Goal: Task Accomplishment & Management: Manage account settings

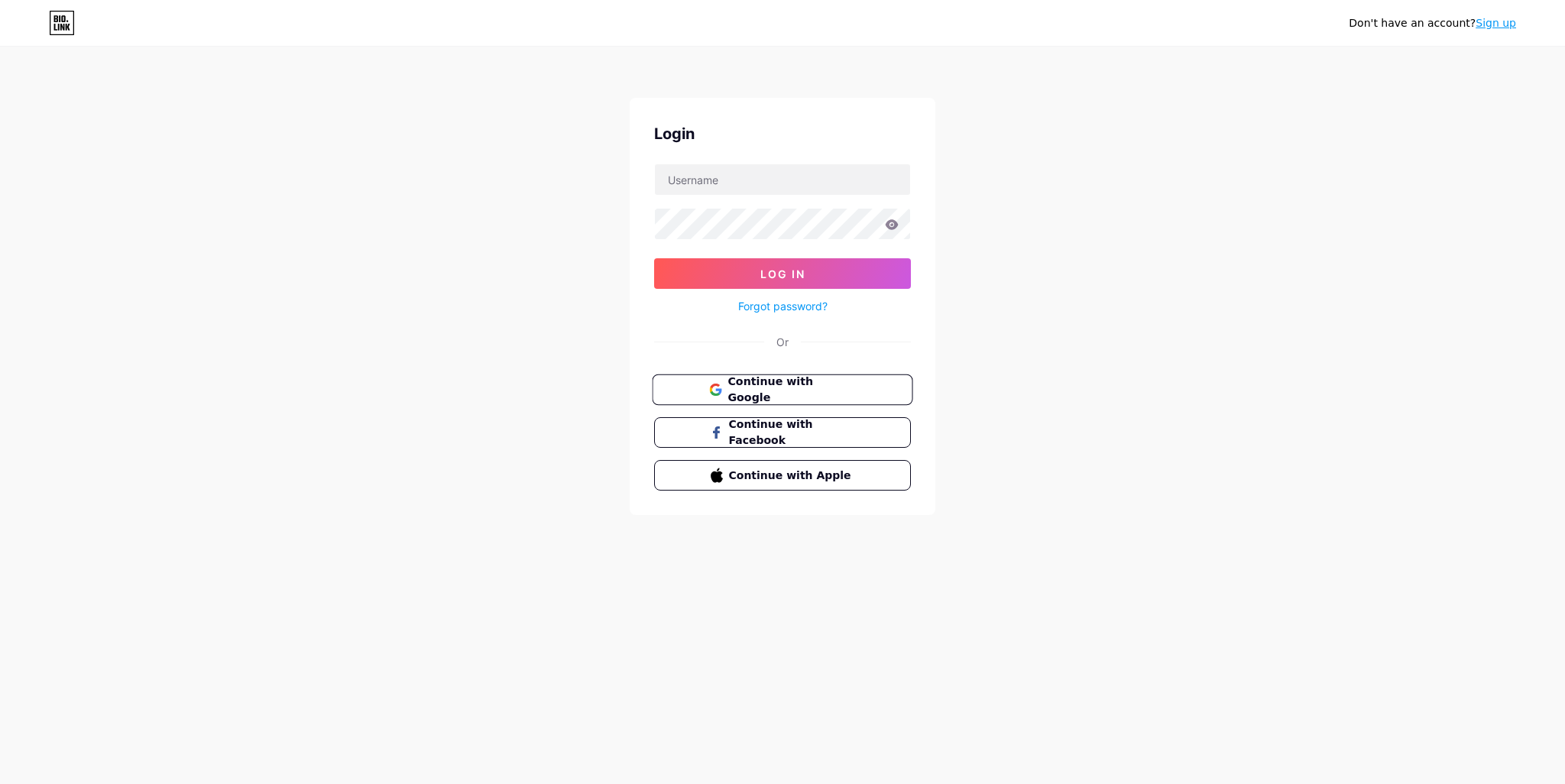
drag, startPoint x: 739, startPoint y: 387, endPoint x: 759, endPoint y: 398, distance: 22.8
click at [740, 387] on span "Continue with Google" at bounding box center [791, 389] width 128 height 32
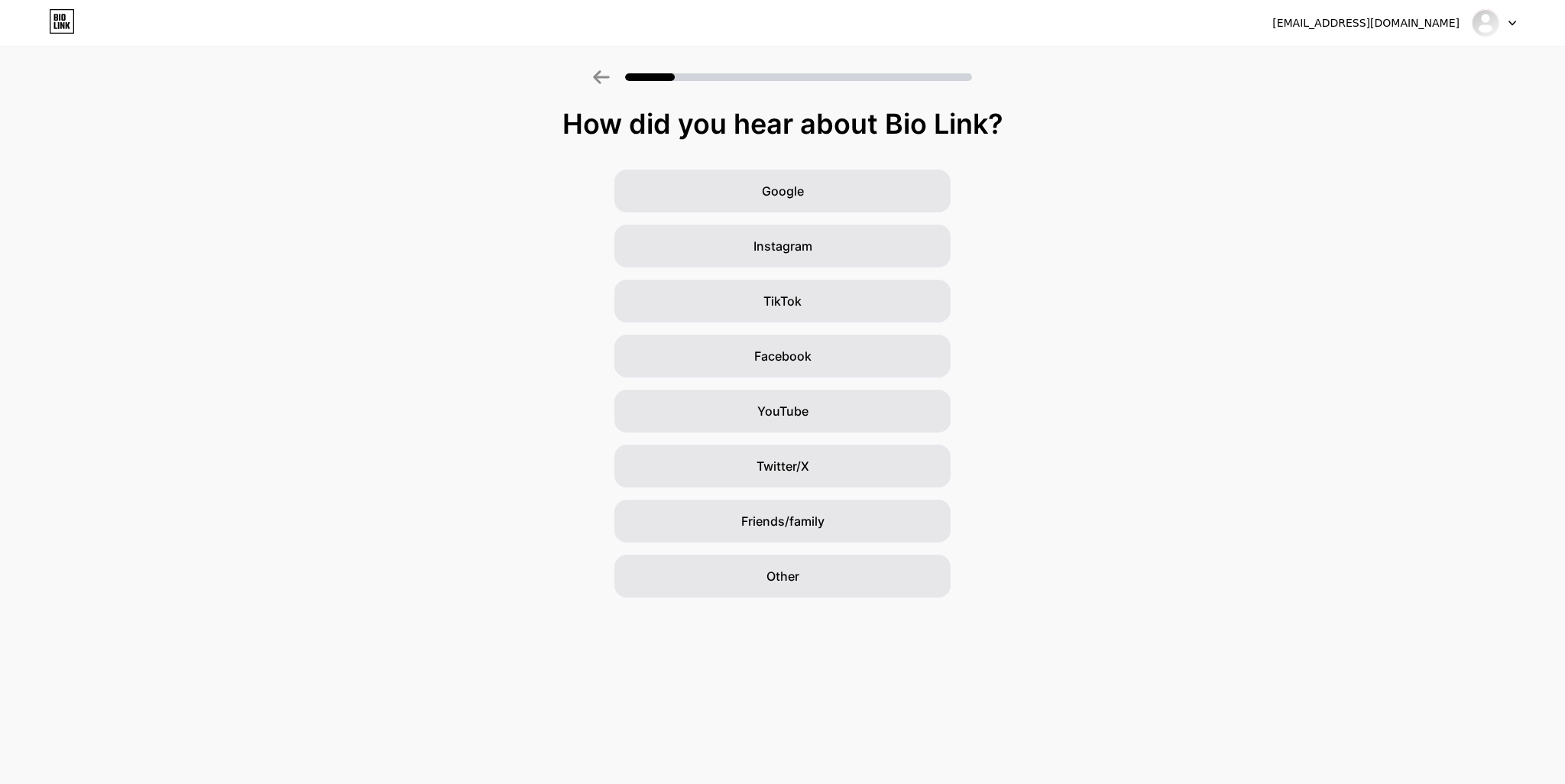
click at [1508, 22] on icon at bounding box center [1512, 23] width 8 height 5
click at [1519, 22] on div "minhhieu.8685@gmail.com Logout" at bounding box center [782, 22] width 1565 height 27
click at [1514, 22] on icon at bounding box center [1512, 23] width 6 height 4
click at [1402, 57] on li "Logout" at bounding box center [1420, 62] width 189 height 42
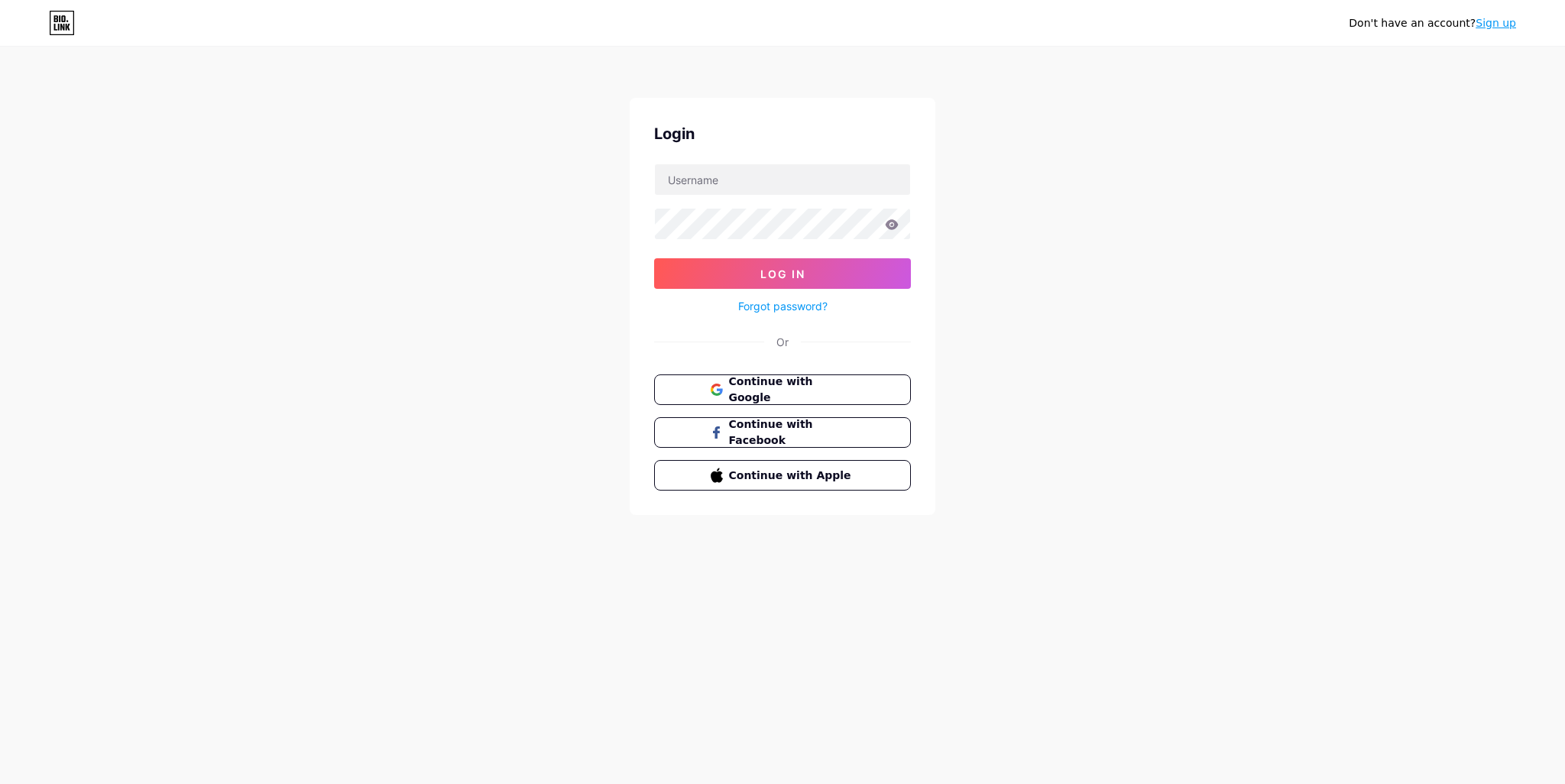
click at [1504, 23] on link "Sign up" at bounding box center [1495, 22] width 41 height 12
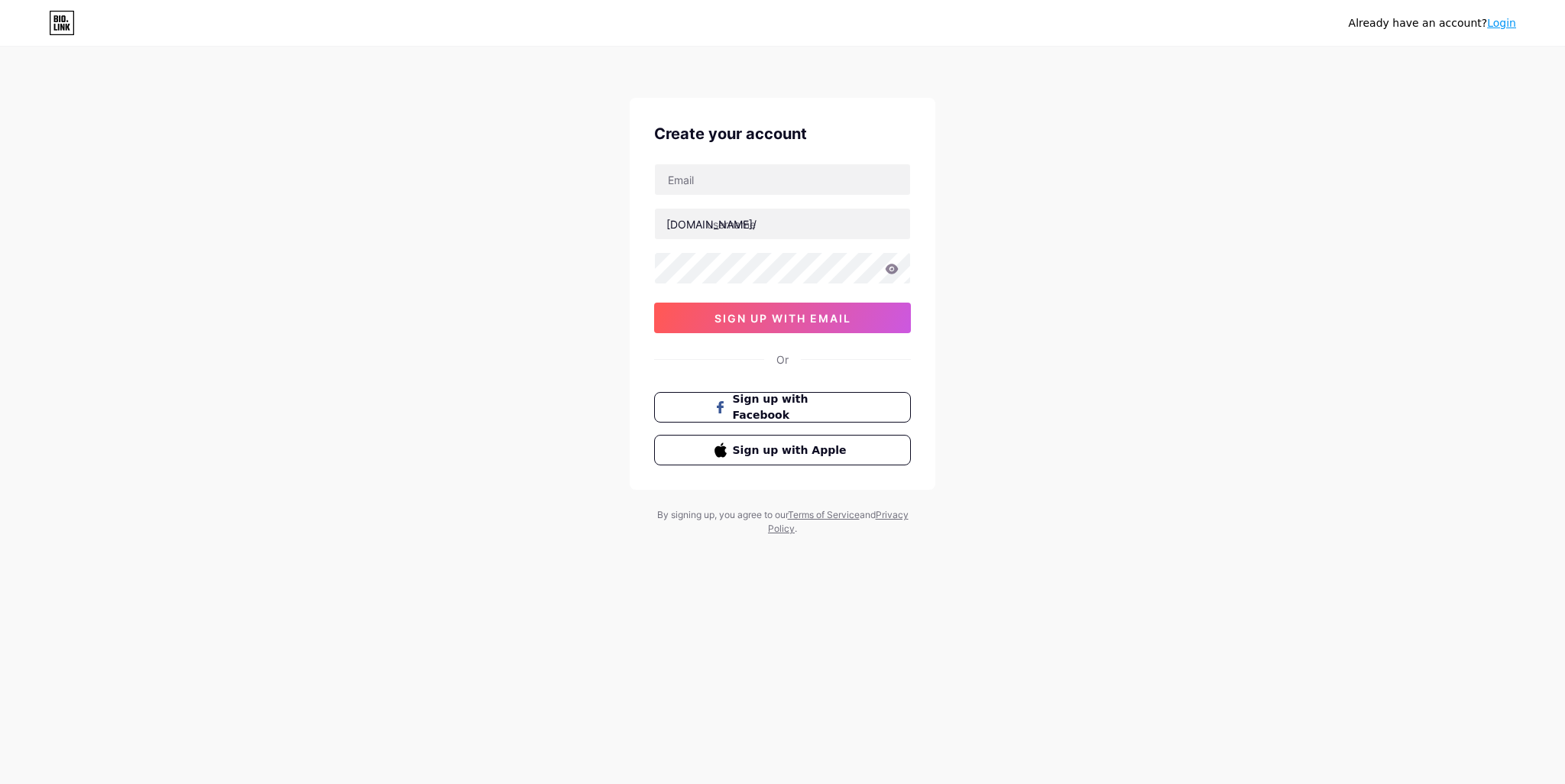
click at [1503, 23] on link "Login" at bounding box center [1501, 22] width 29 height 12
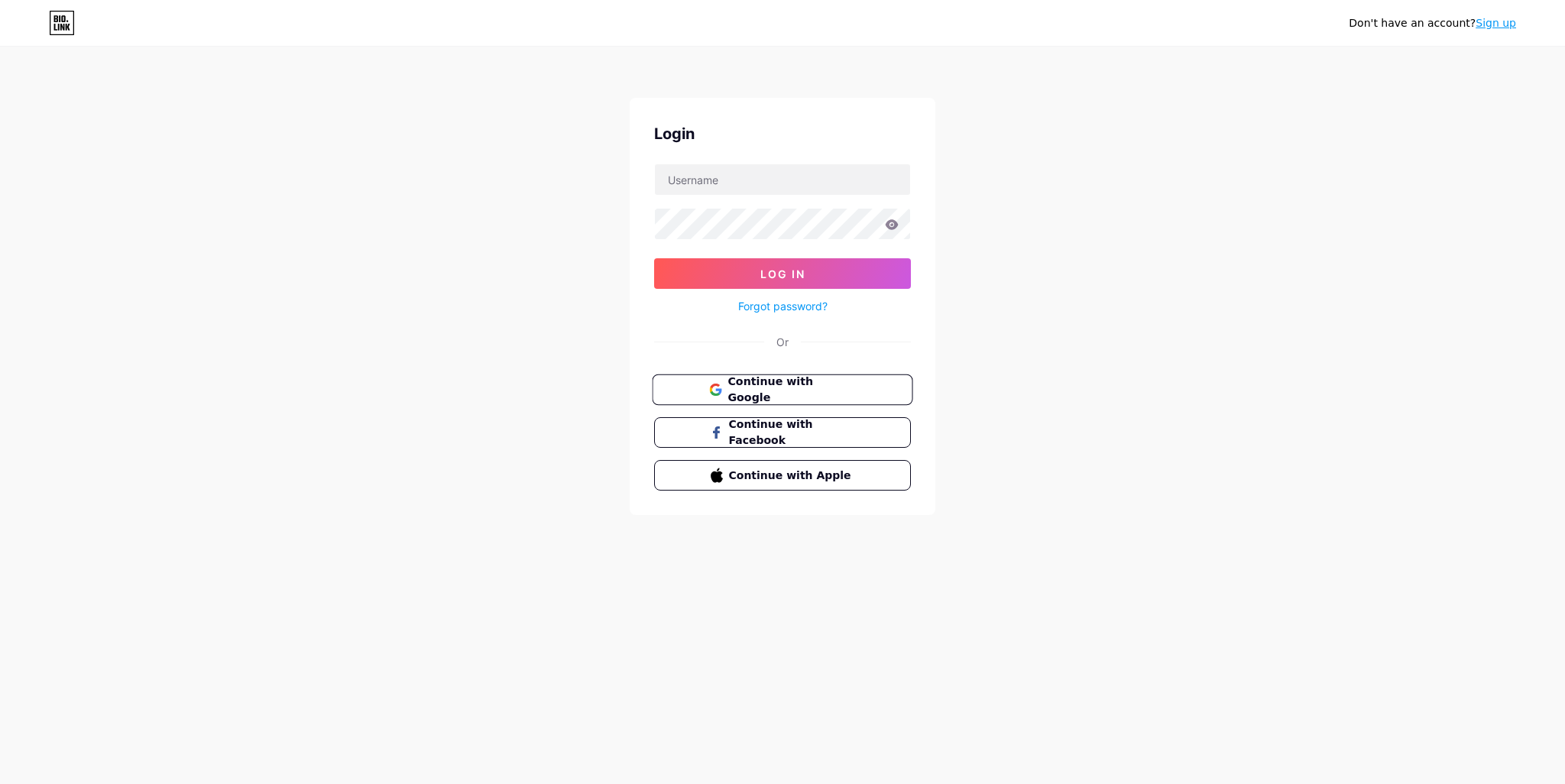
click at [804, 400] on button "Continue with Google" at bounding box center [782, 390] width 261 height 32
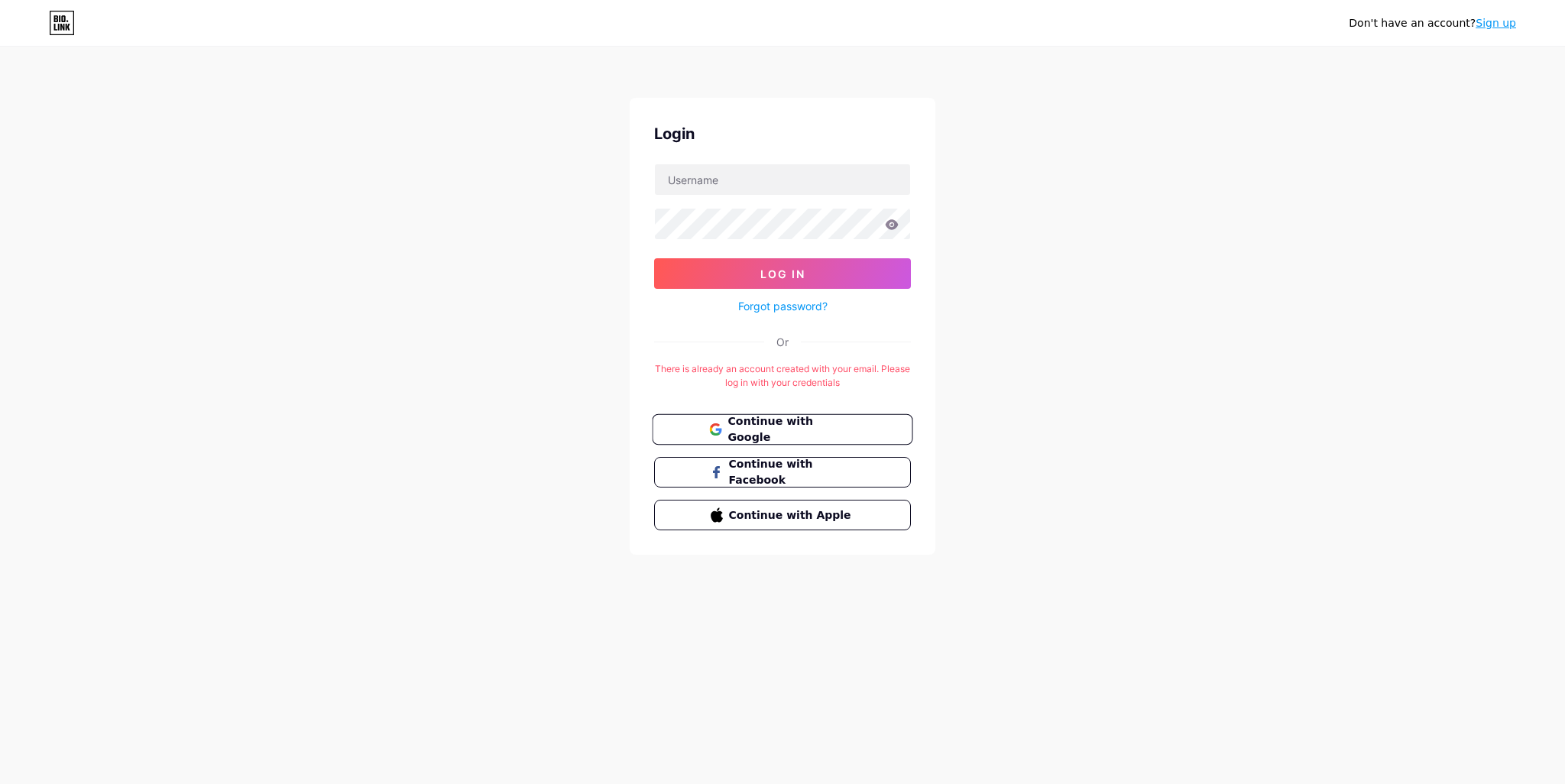
click at [745, 430] on span "Continue with Google" at bounding box center [791, 429] width 128 height 32
click at [1196, 291] on div "Don't have an account? Sign up Login Log In Forgot password? Or There is alread…" at bounding box center [782, 302] width 1565 height 603
click at [1505, 21] on link "Sign up" at bounding box center [1495, 22] width 41 height 12
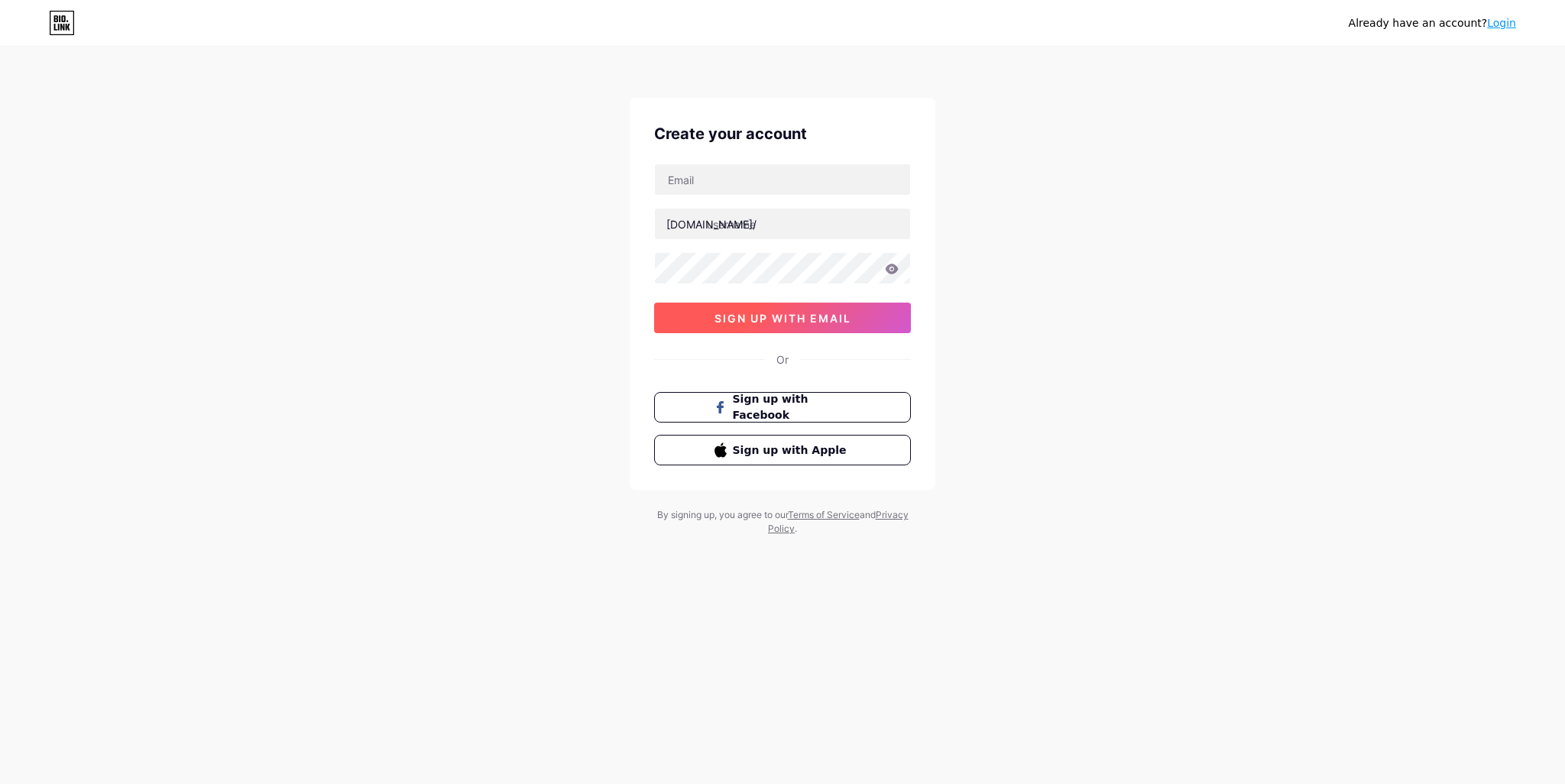
click at [878, 312] on button "sign up with email" at bounding box center [782, 317] width 257 height 31
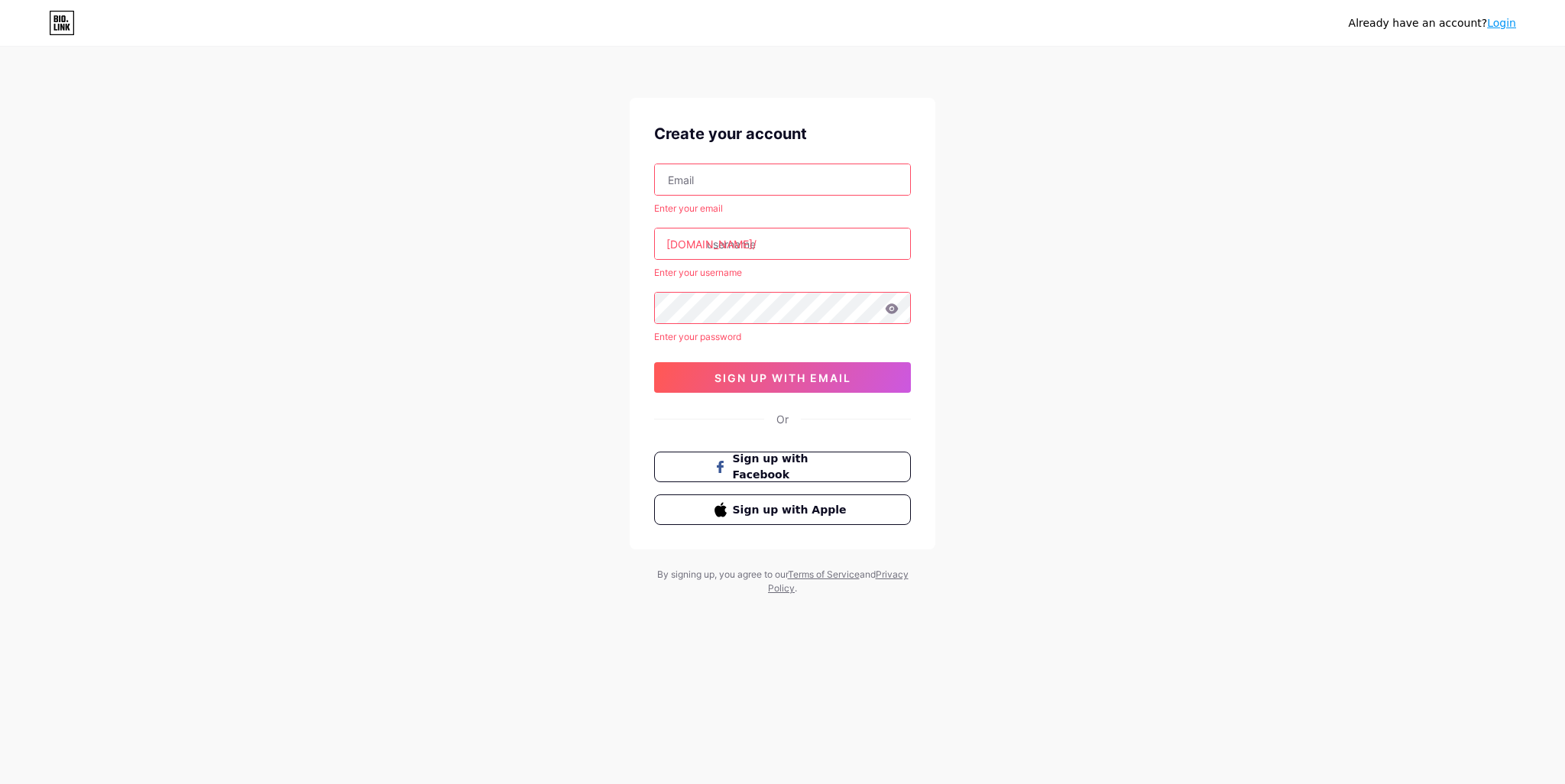
drag, startPoint x: 1278, startPoint y: 226, endPoint x: 1208, endPoint y: 219, distance: 70.3
click at [1265, 221] on div "Already have an account? Login Create your account Enter your email bio.link/ E…" at bounding box center [782, 322] width 1565 height 644
click at [62, 16] on icon at bounding box center [62, 18] width 4 height 7
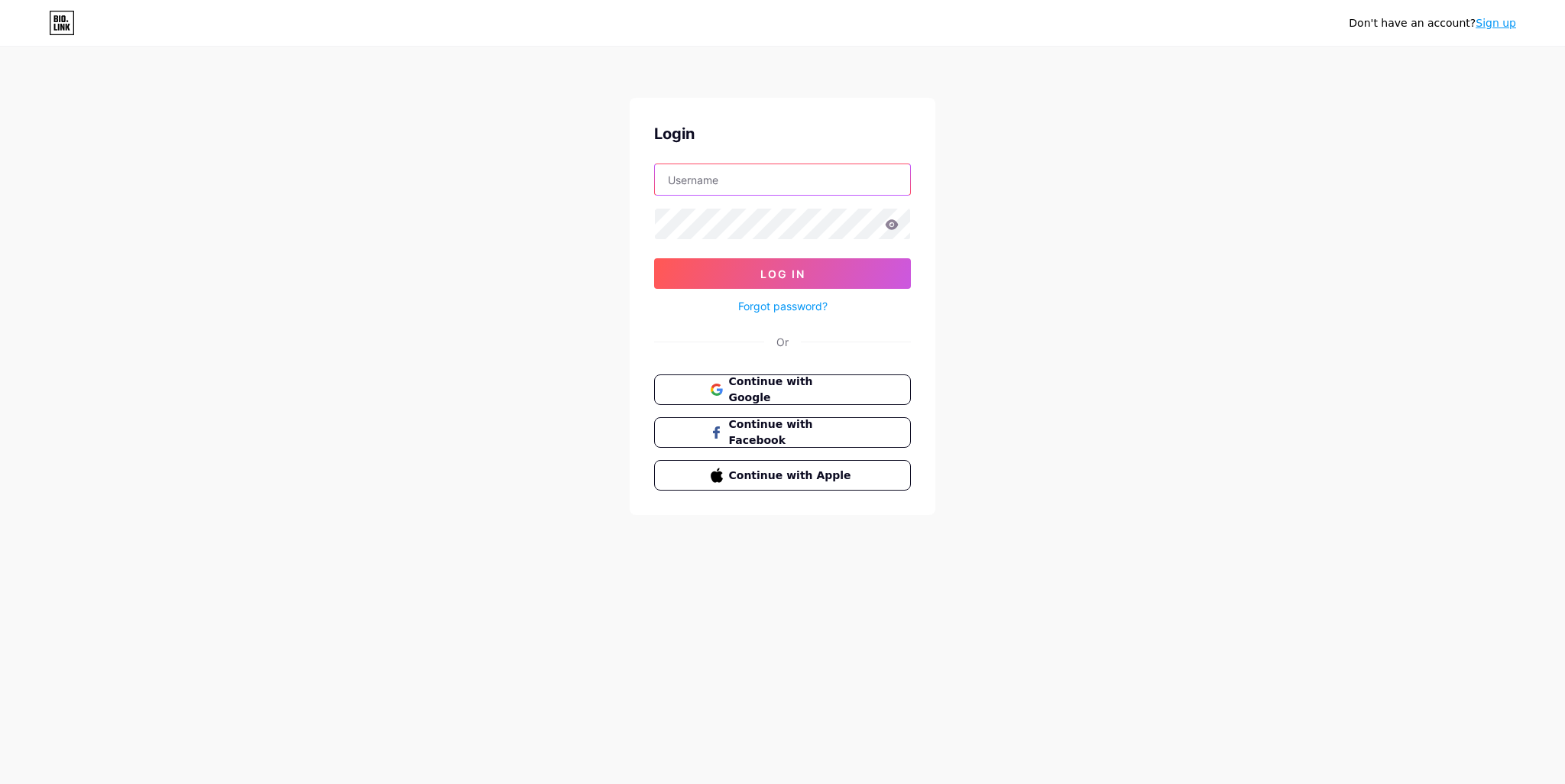
click at [728, 175] on input "text" at bounding box center [782, 179] width 255 height 31
type input "[EMAIL_ADDRESS][DOMAIN_NAME]"
click at [783, 285] on button "Log In" at bounding box center [782, 273] width 257 height 31
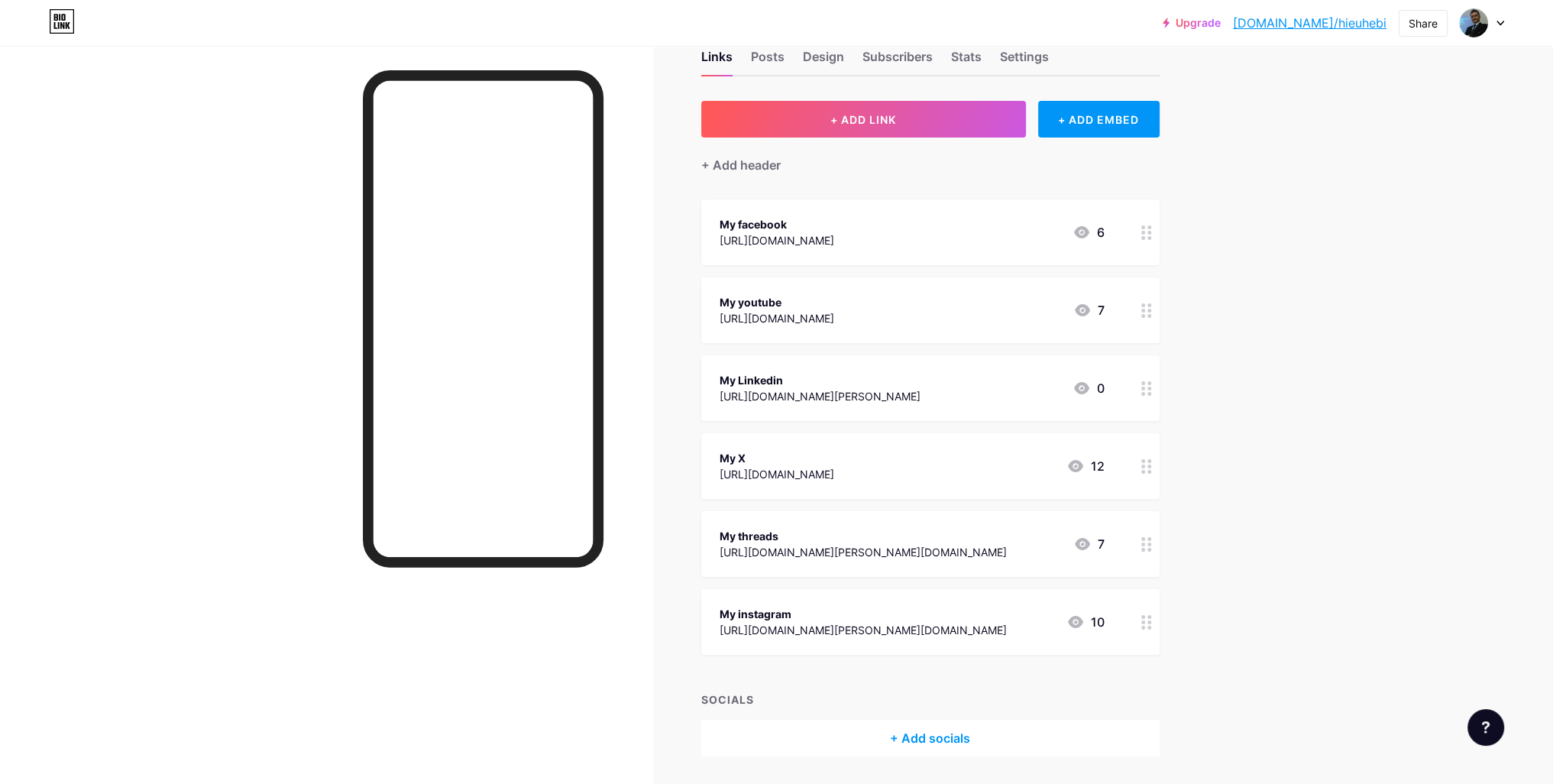
scroll to position [88, 0]
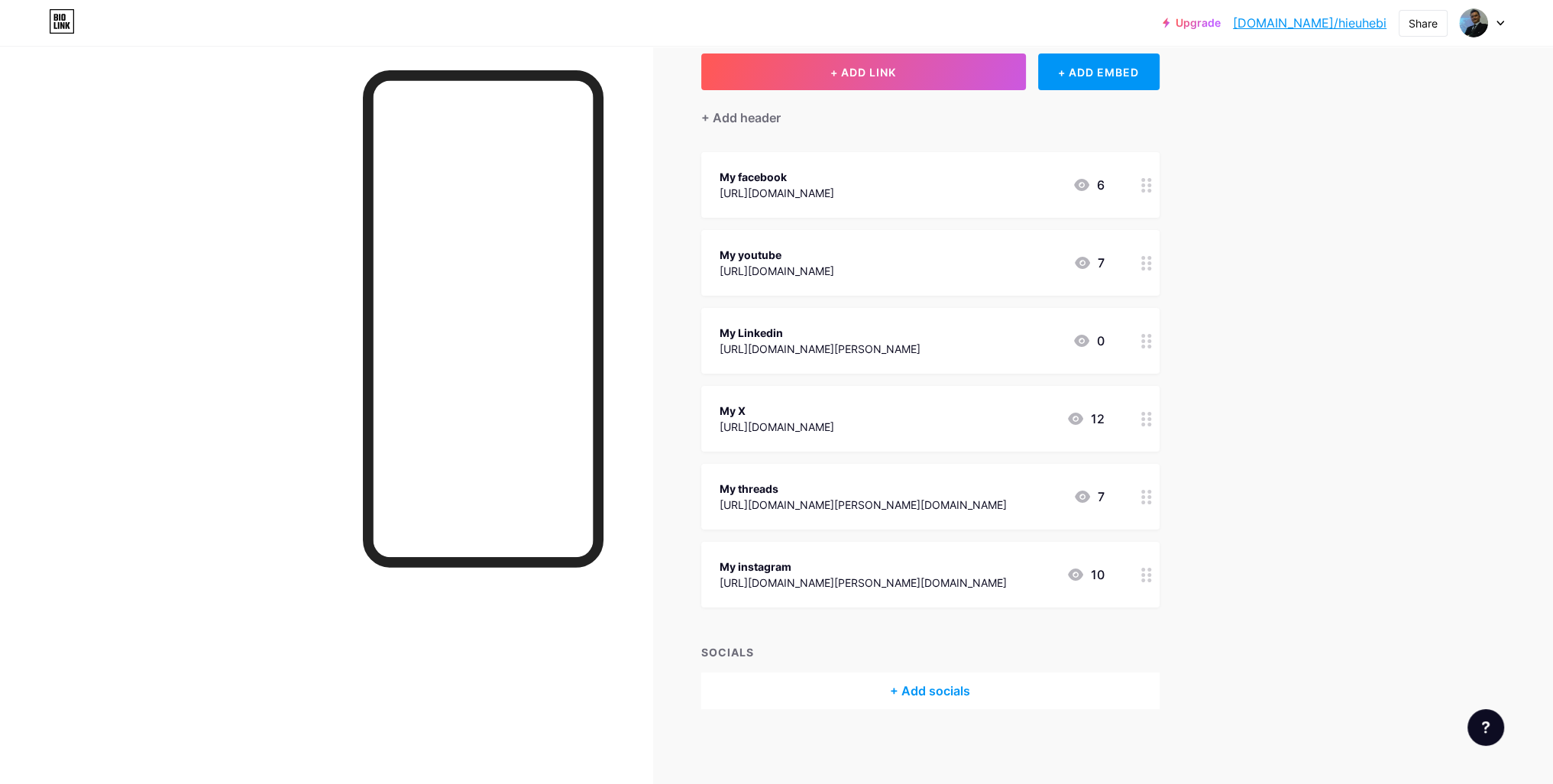
click at [1506, 22] on div "Upgrade [DOMAIN_NAME]/hieuhe... [DOMAIN_NAME]/hieuhebi Share Switch accounts [P…" at bounding box center [776, 22] width 1553 height 27
click at [1494, 23] on div at bounding box center [1481, 22] width 44 height 27
click at [1420, 17] on div "Share" at bounding box center [1423, 22] width 29 height 16
click at [1315, 117] on div "Get my QR code" at bounding box center [1316, 115] width 96 height 18
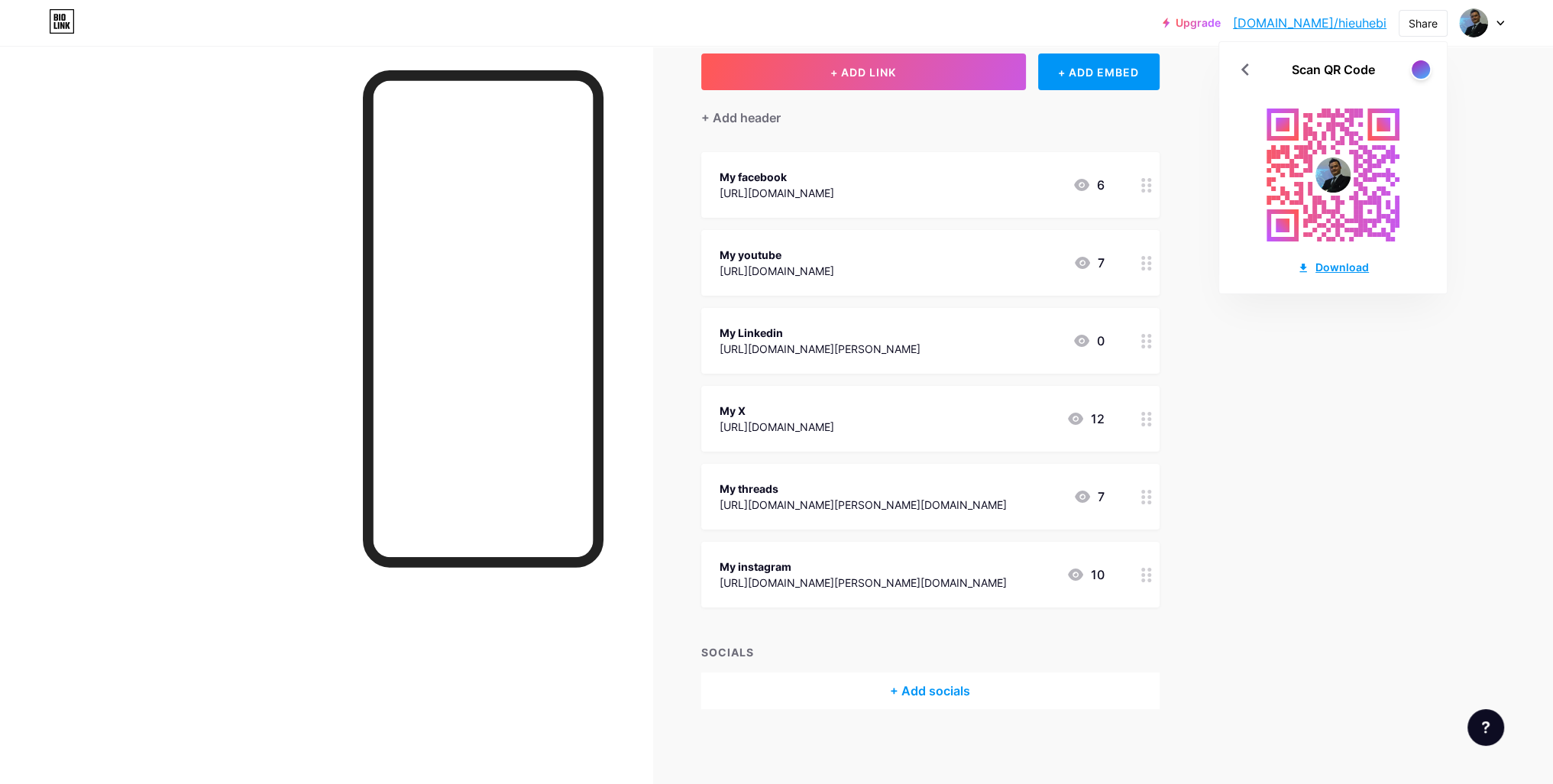
click at [1346, 270] on div "Download" at bounding box center [1333, 267] width 72 height 16
click at [1433, 26] on div "Share" at bounding box center [1423, 22] width 29 height 16
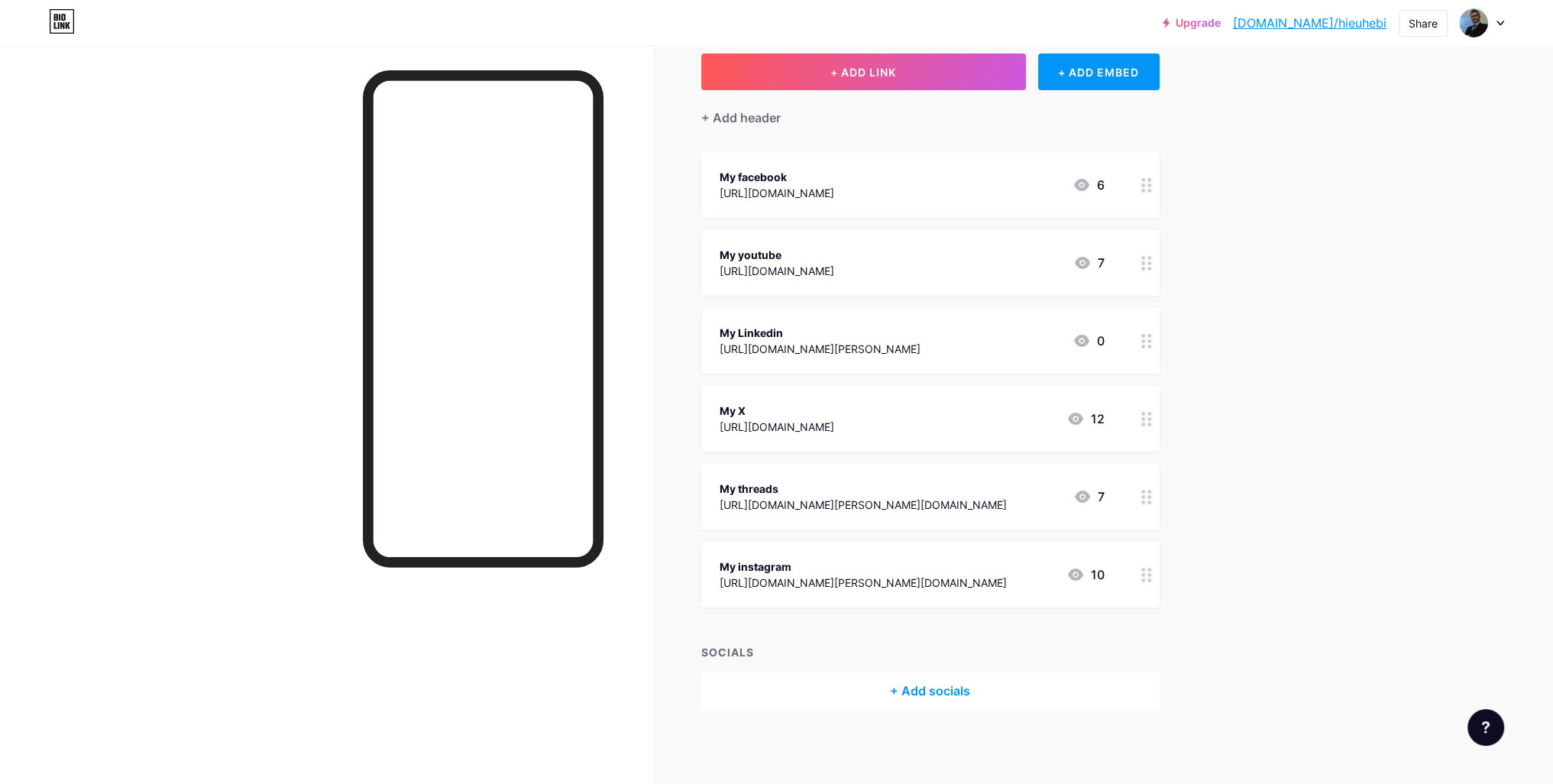
click at [1498, 23] on icon at bounding box center [1500, 23] width 6 height 4
click at [257, 245] on div at bounding box center [326, 437] width 652 height 784
click at [1430, 23] on div "Share" at bounding box center [1423, 22] width 29 height 16
click at [1371, 111] on div "Get my QR code" at bounding box center [1332, 115] width 227 height 37
